Goal: Understand process/instructions: Learn how to perform a task or action

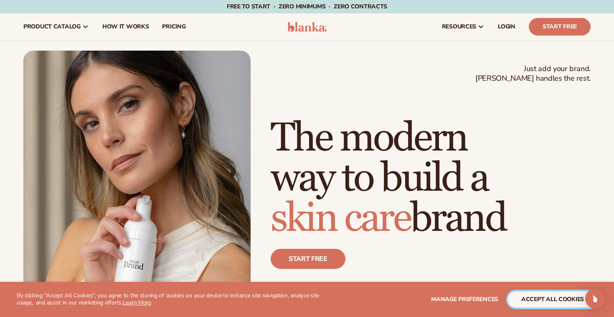
click at [546, 298] on button "accept all cookies" at bounding box center [552, 299] width 89 height 16
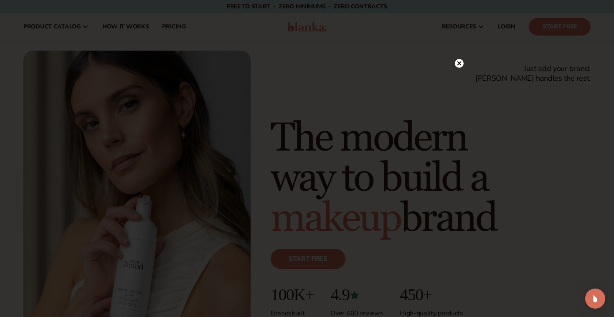
click at [459, 63] on icon at bounding box center [460, 63] width 4 height 4
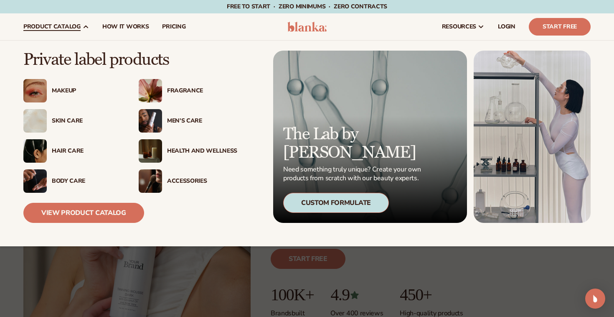
click at [150, 128] on img at bounding box center [150, 120] width 23 height 23
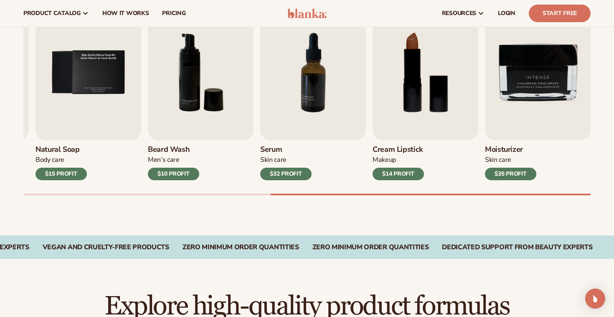
scroll to position [222, 0]
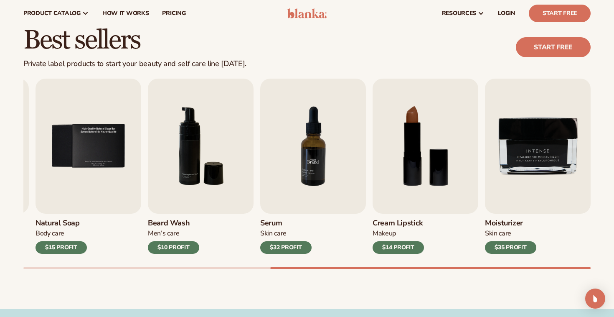
click at [329, 182] on img "7 / 9" at bounding box center [313, 146] width 106 height 135
click at [318, 182] on img "7 / 9" at bounding box center [313, 146] width 106 height 135
click at [293, 245] on div "$32 PROFIT" at bounding box center [285, 247] width 51 height 13
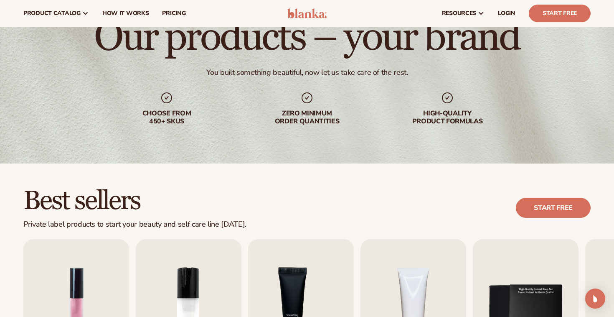
scroll to position [0, 0]
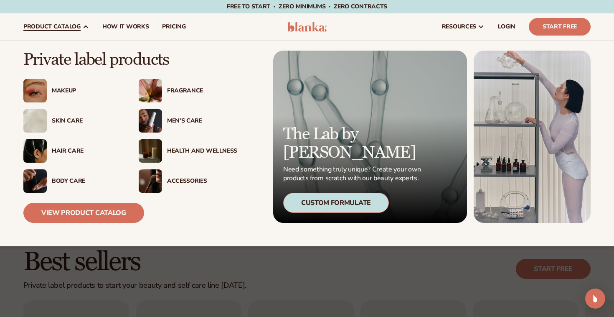
click at [57, 179] on div "Body Care" at bounding box center [87, 181] width 70 height 7
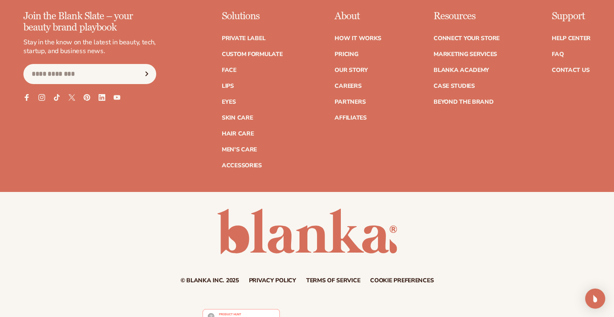
scroll to position [1543, 0]
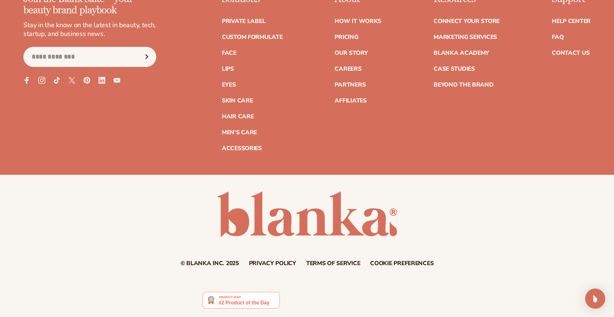
click at [41, 78] on icon at bounding box center [41, 79] width 7 height 7
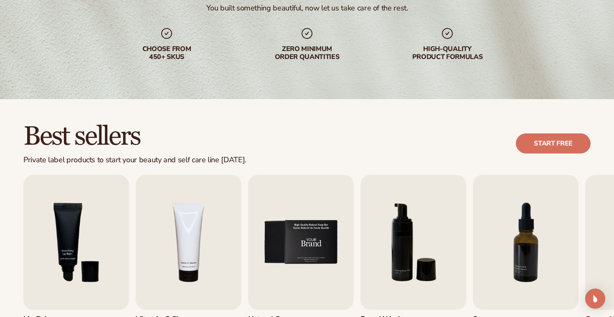
scroll to position [212, 0]
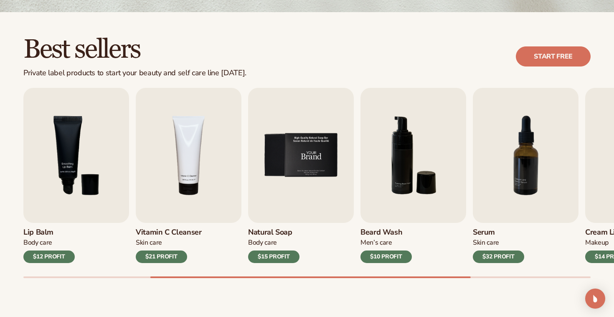
click at [292, 159] on img "5 / 9" at bounding box center [301, 155] width 106 height 135
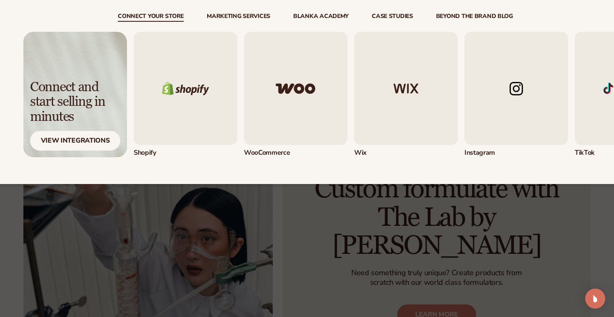
scroll to position [887, 0]
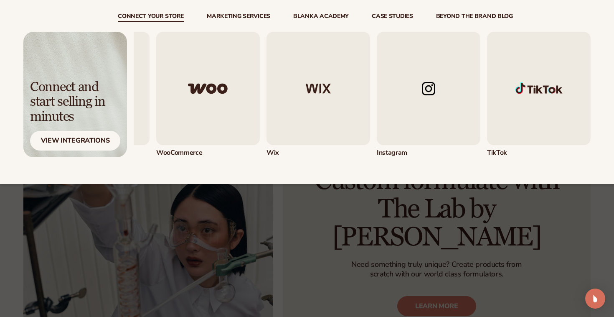
click at [440, 117] on img "4 / 5" at bounding box center [429, 88] width 104 height 113
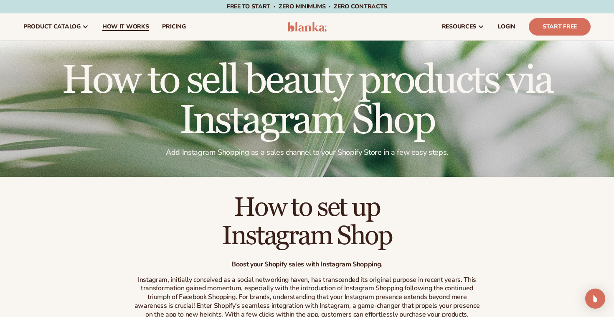
click at [125, 27] on span "How It Works" at bounding box center [125, 26] width 47 height 7
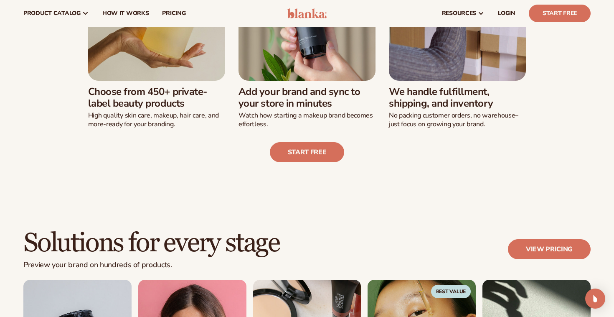
scroll to position [282, 0]
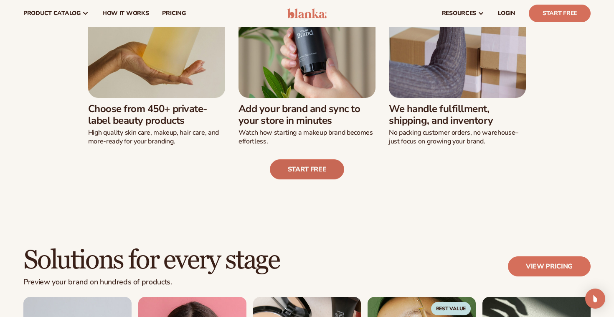
click at [301, 173] on link "Start free" at bounding box center [307, 169] width 75 height 20
